Goal: Transaction & Acquisition: Purchase product/service

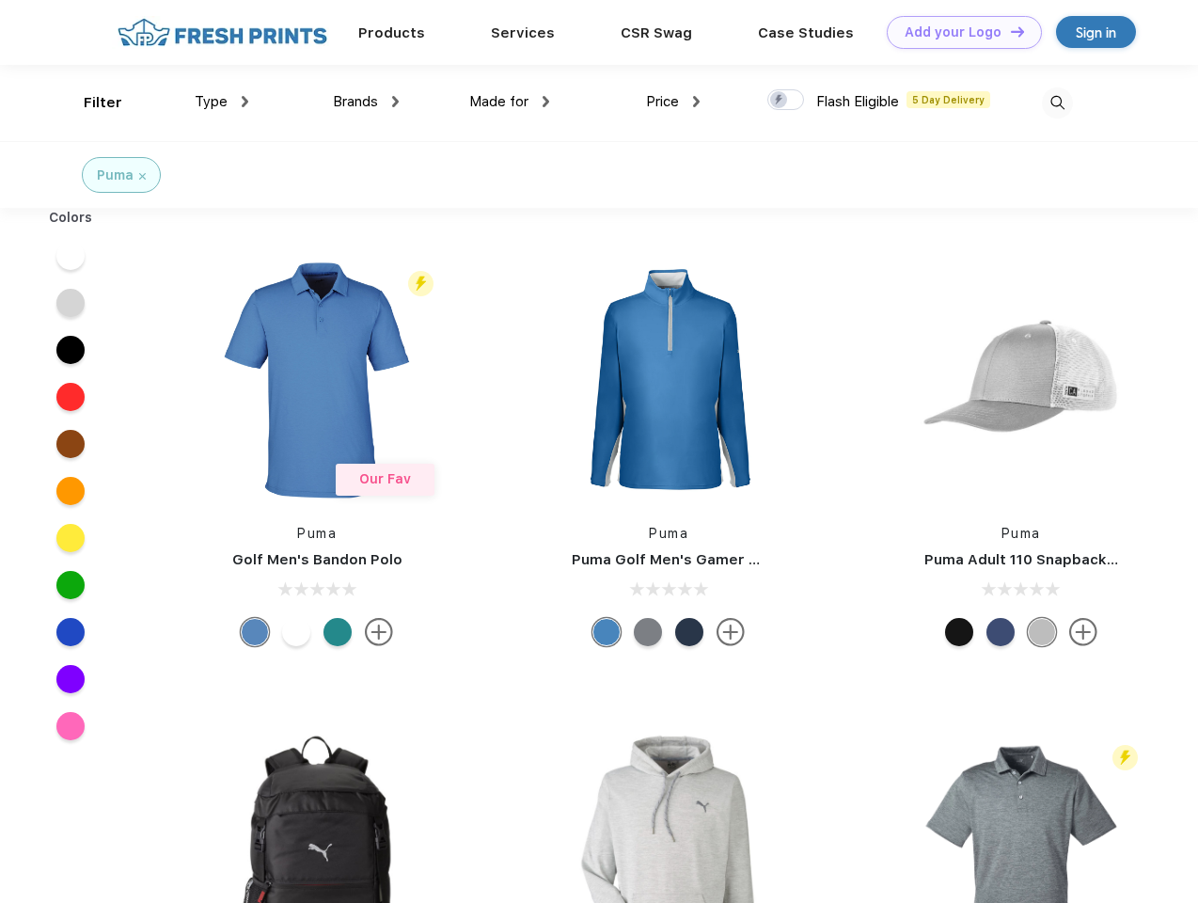
click at [957, 32] on link "Add your Logo Design Tool" at bounding box center [964, 32] width 155 height 33
click at [90, 103] on div "Filter" at bounding box center [103, 103] width 39 height 22
click at [222, 102] on span "Type" at bounding box center [211, 101] width 33 height 17
click at [366, 102] on span "Brands" at bounding box center [355, 101] width 45 height 17
click at [510, 102] on span "Made for" at bounding box center [498, 101] width 59 height 17
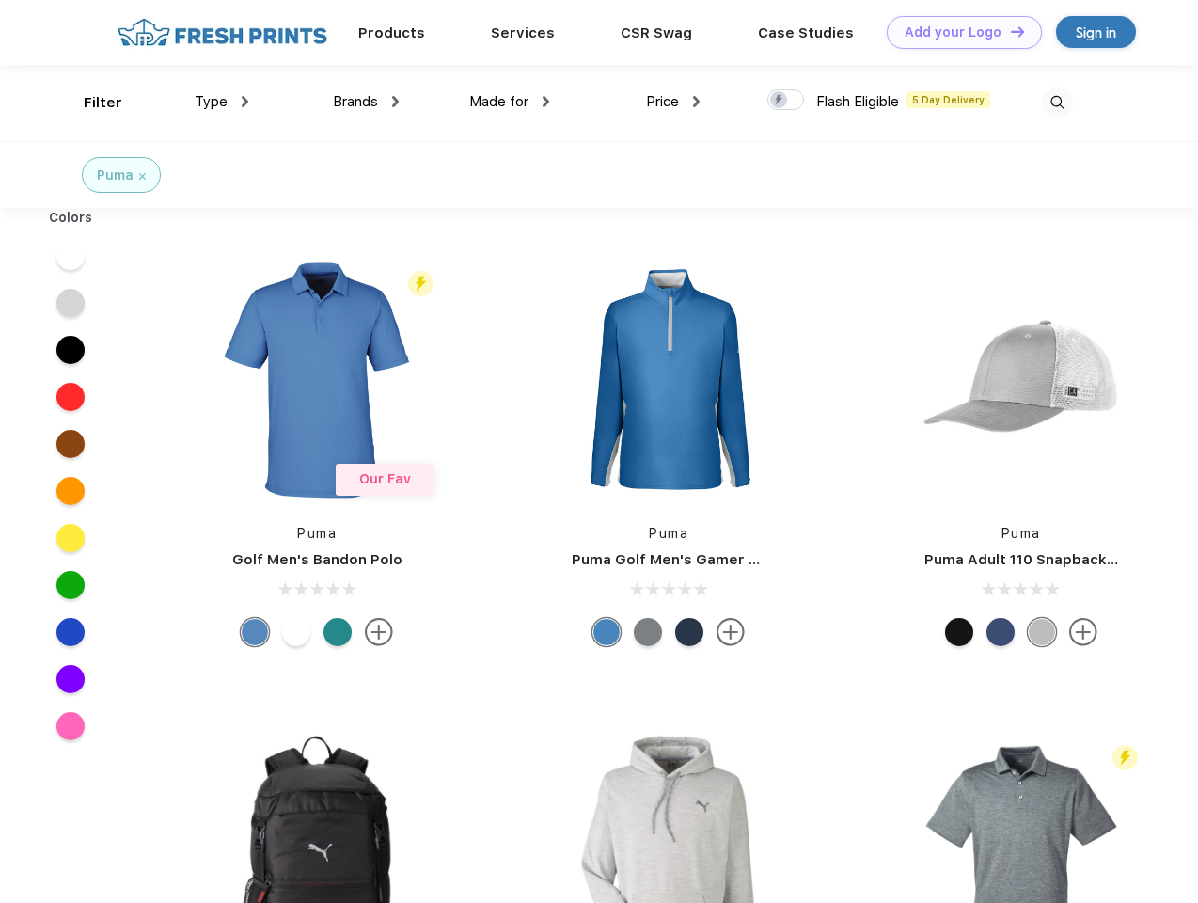
click at [673, 102] on span "Price" at bounding box center [662, 101] width 33 height 17
click at [786, 101] on div at bounding box center [785, 99] width 37 height 21
click at [780, 101] on input "checkbox" at bounding box center [773, 94] width 12 height 12
click at [1057, 103] on img at bounding box center [1057, 102] width 31 height 31
click at [71, 256] on div at bounding box center [71, 255] width 72 height 47
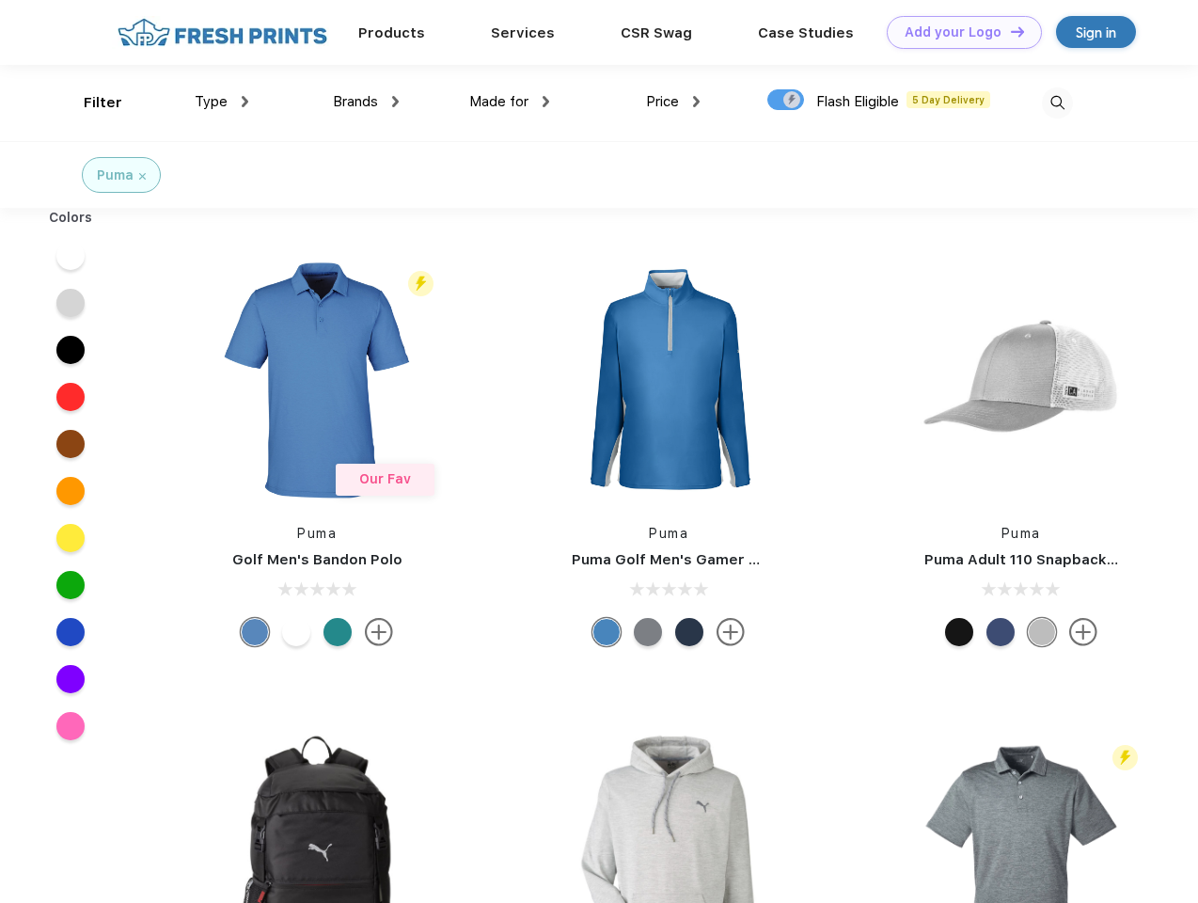
click at [71, 303] on div at bounding box center [71, 302] width 72 height 47
